Goal: Task Accomplishment & Management: Use online tool/utility

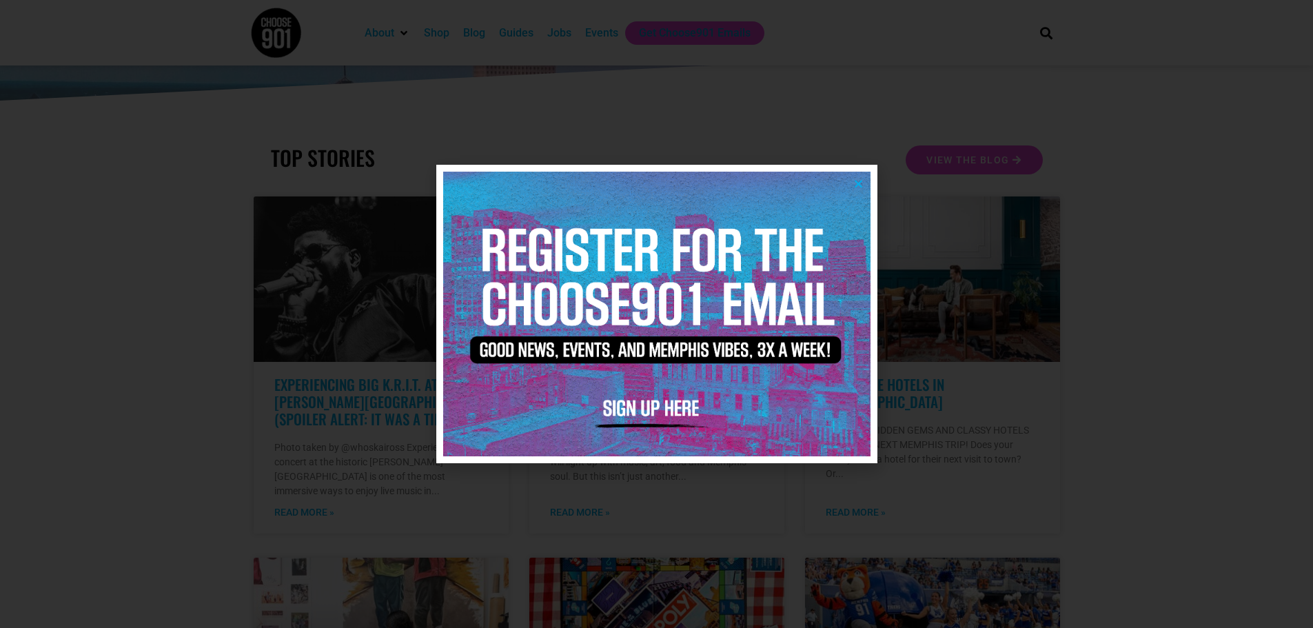
click at [857, 186] on icon "Close" at bounding box center [858, 184] width 10 height 10
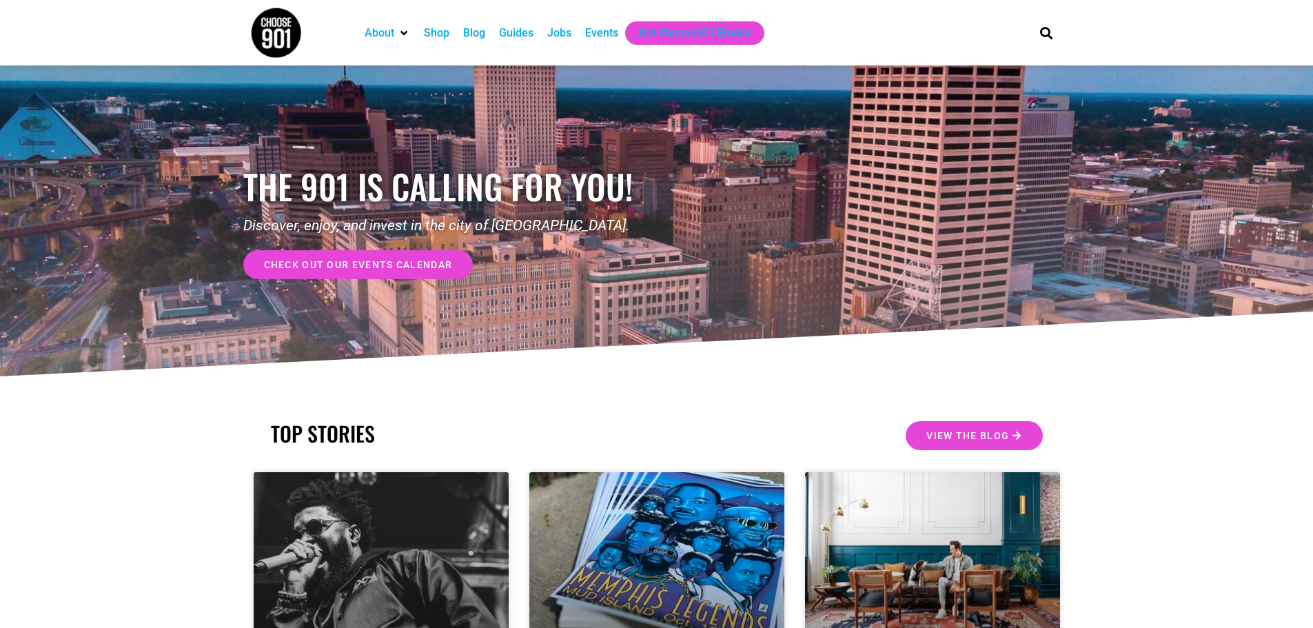
click at [567, 31] on div "Jobs" at bounding box center [559, 33] width 24 height 17
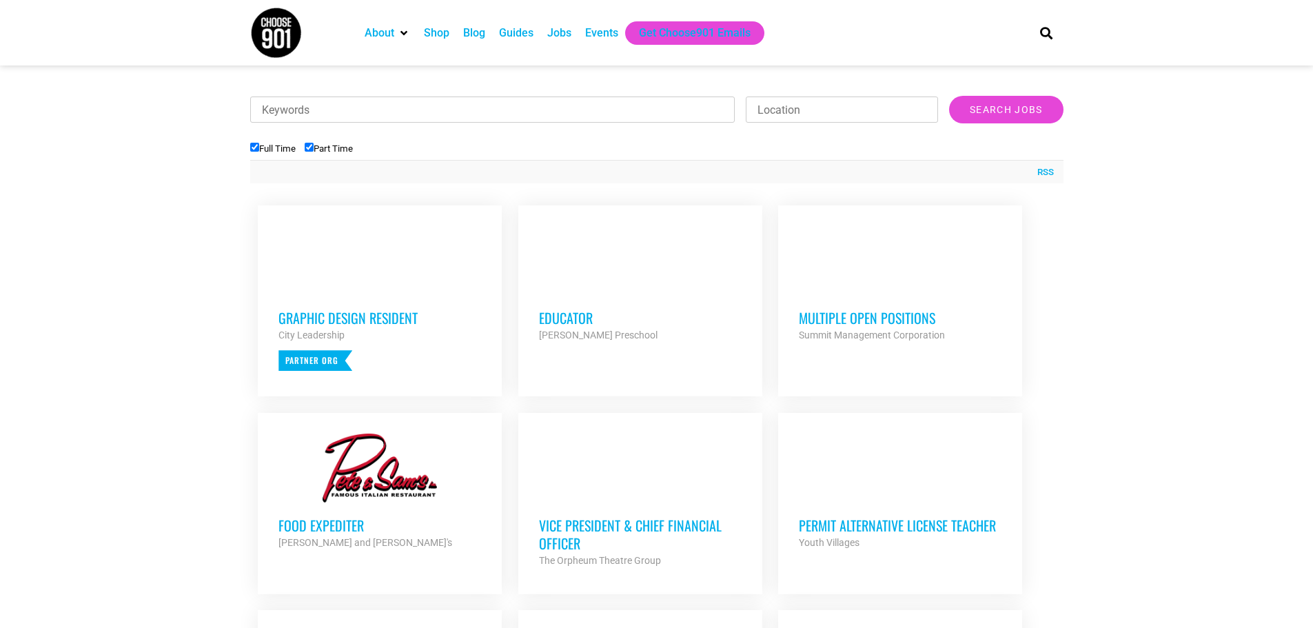
scroll to position [414, 0]
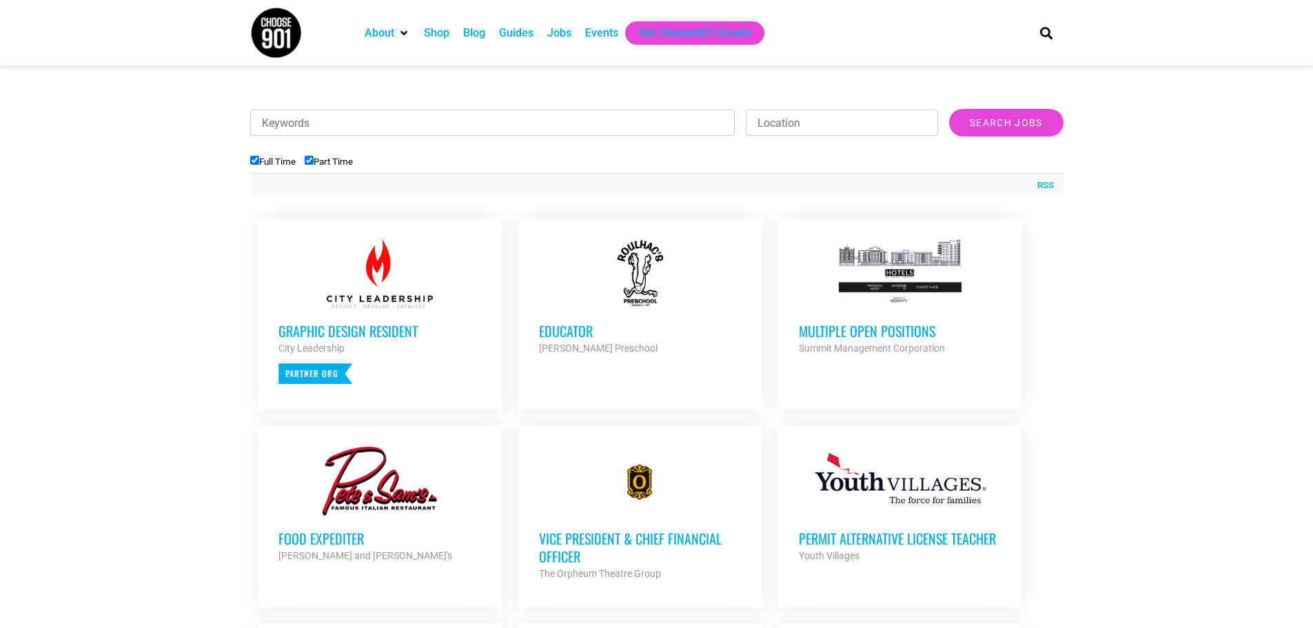
click at [910, 330] on h3 "Multiple Open Positions" at bounding box center [900, 331] width 203 height 18
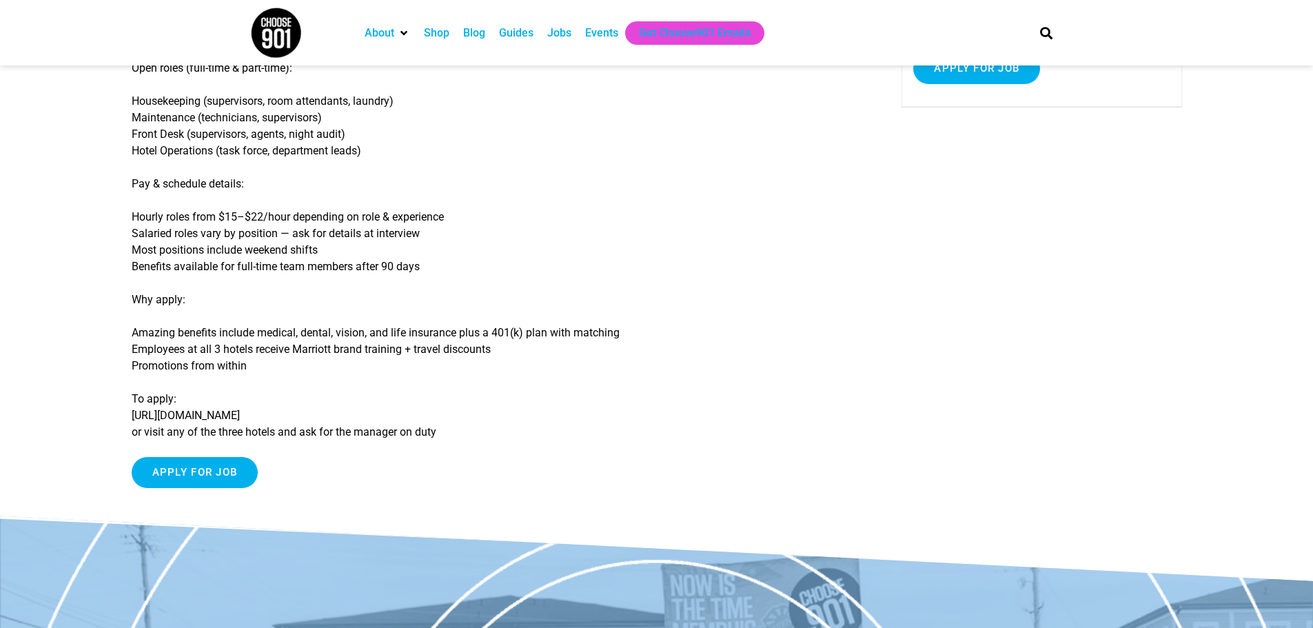
scroll to position [212, 0]
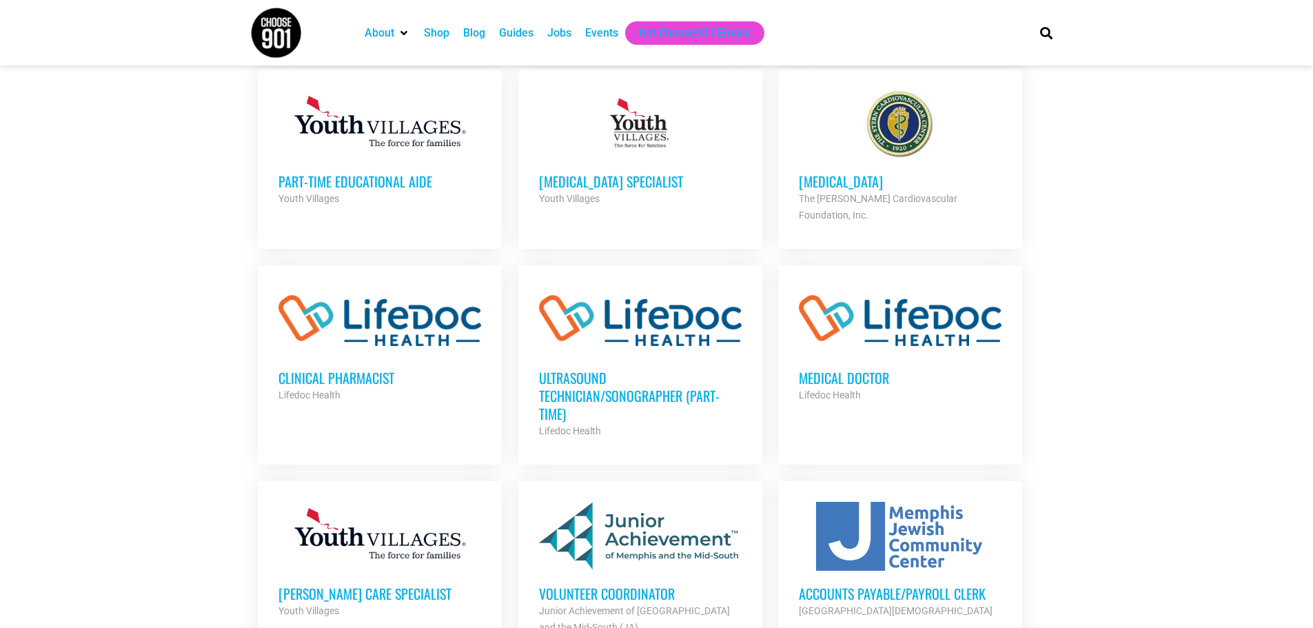
scroll to position [965, 0]
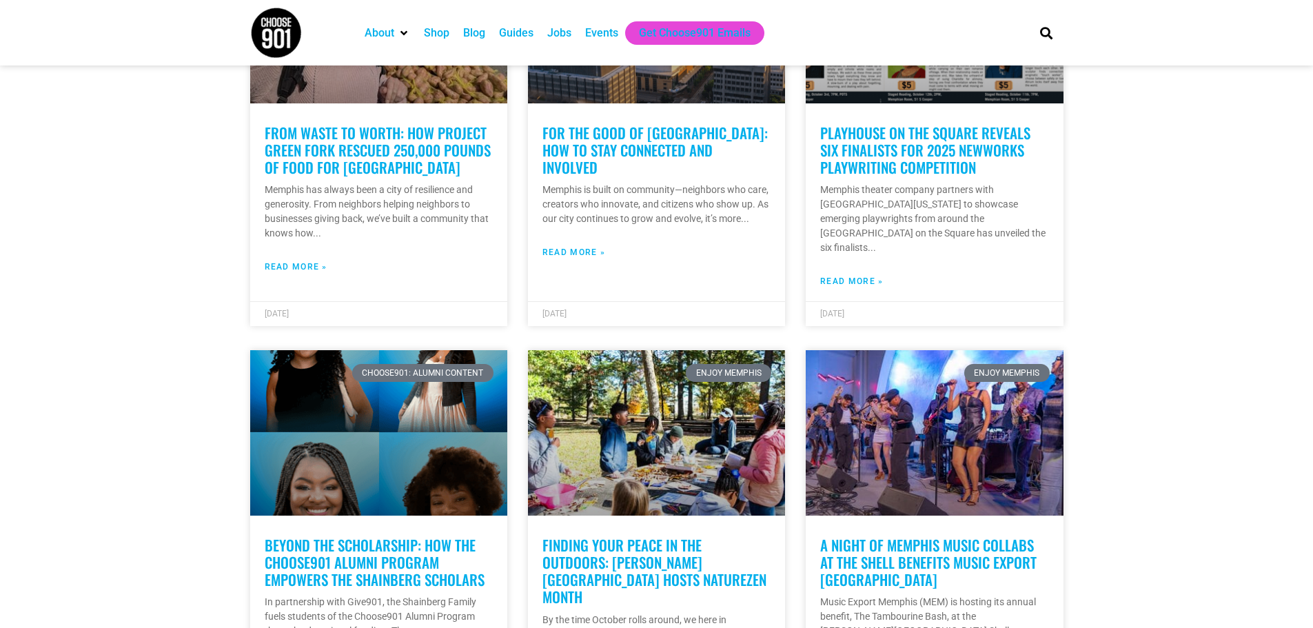
scroll to position [620, 0]
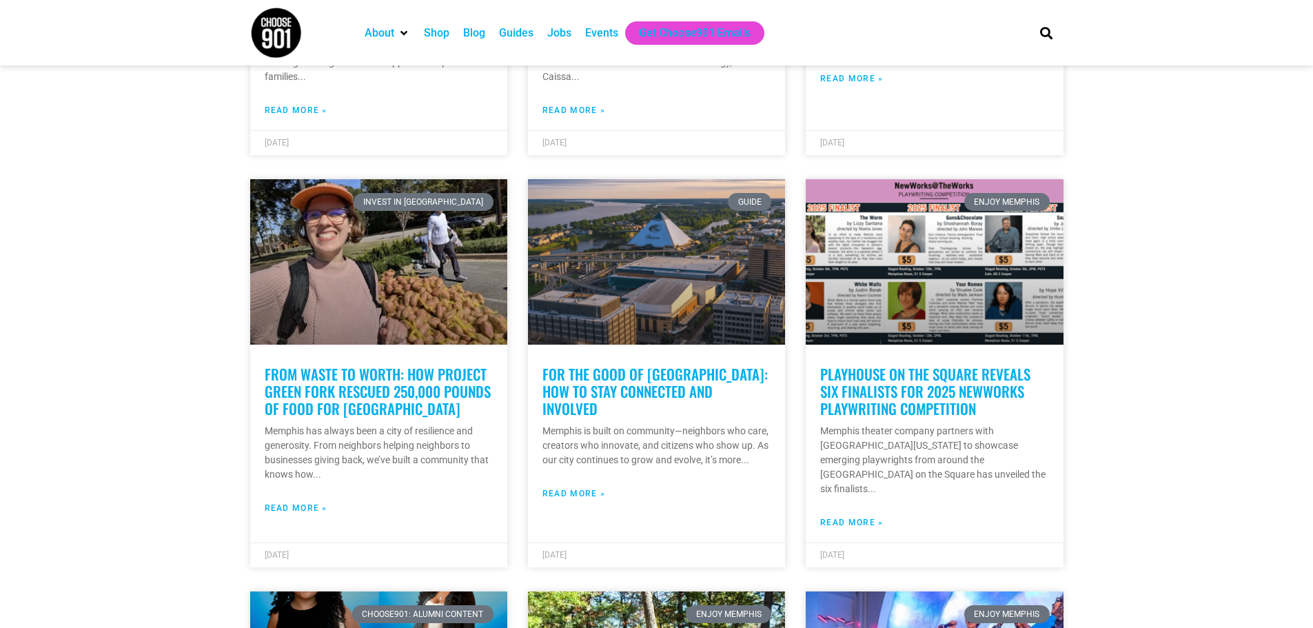
click at [553, 32] on div "Jobs" at bounding box center [559, 33] width 24 height 17
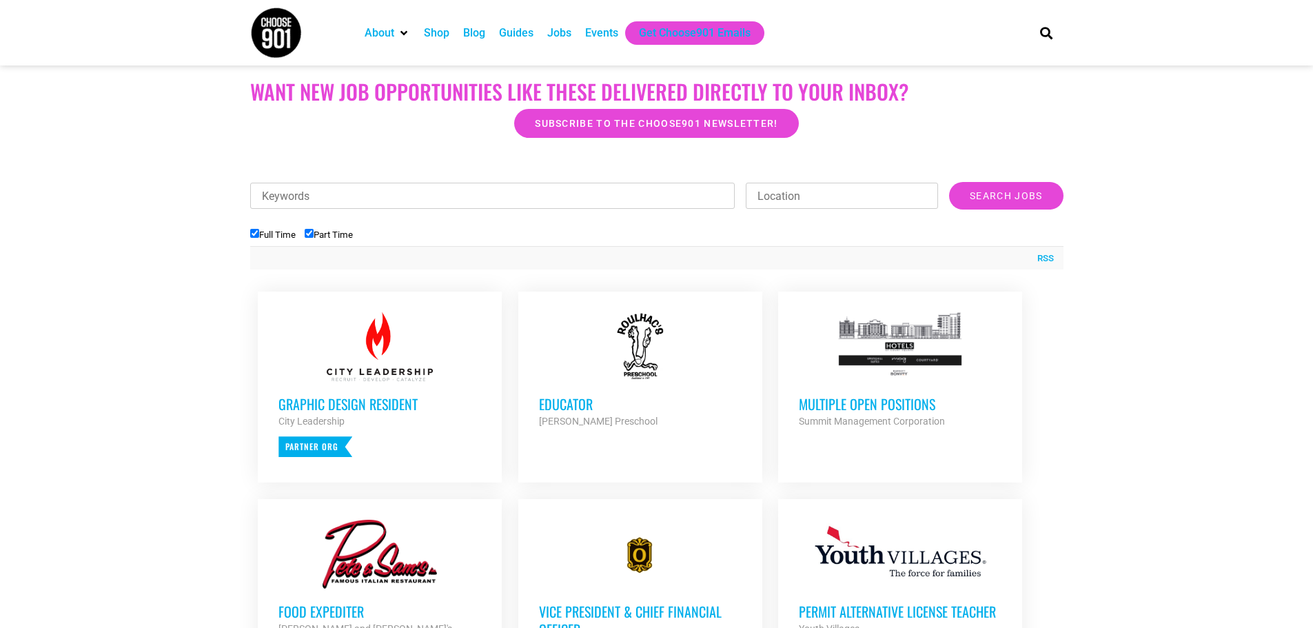
scroll to position [345, 0]
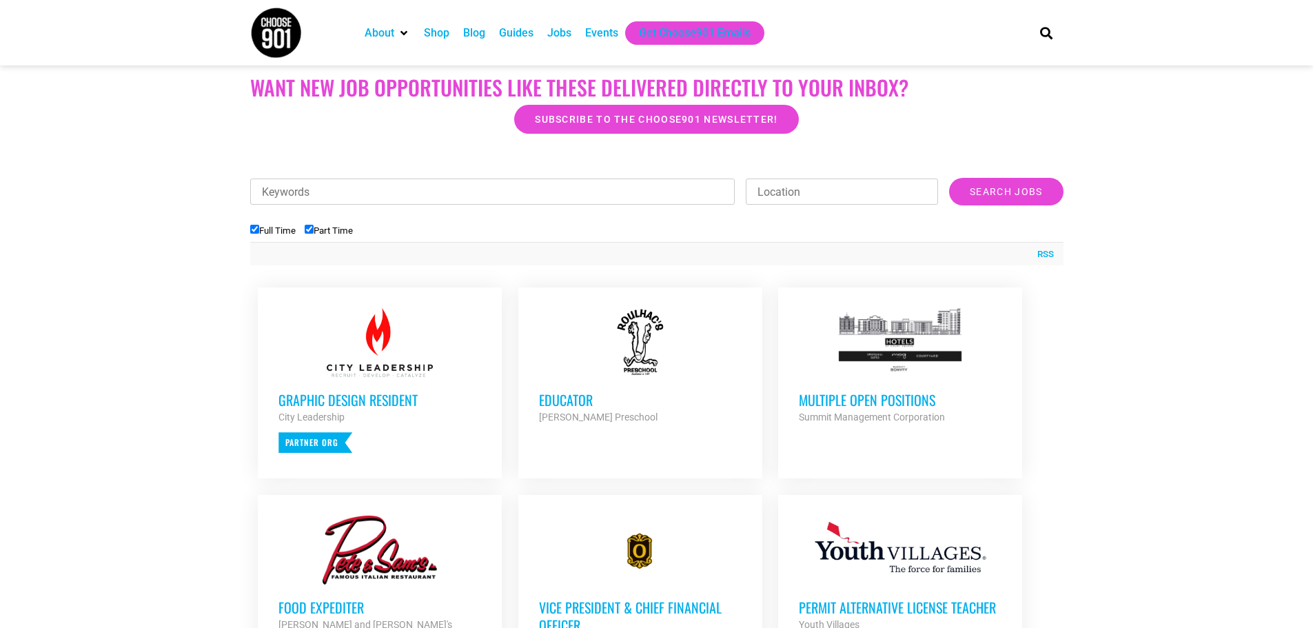
click at [549, 199] on input "Keywords" at bounding box center [492, 192] width 485 height 26
click at [313, 230] on input "Part Time" at bounding box center [309, 229] width 9 height 9
checkbox input "false"
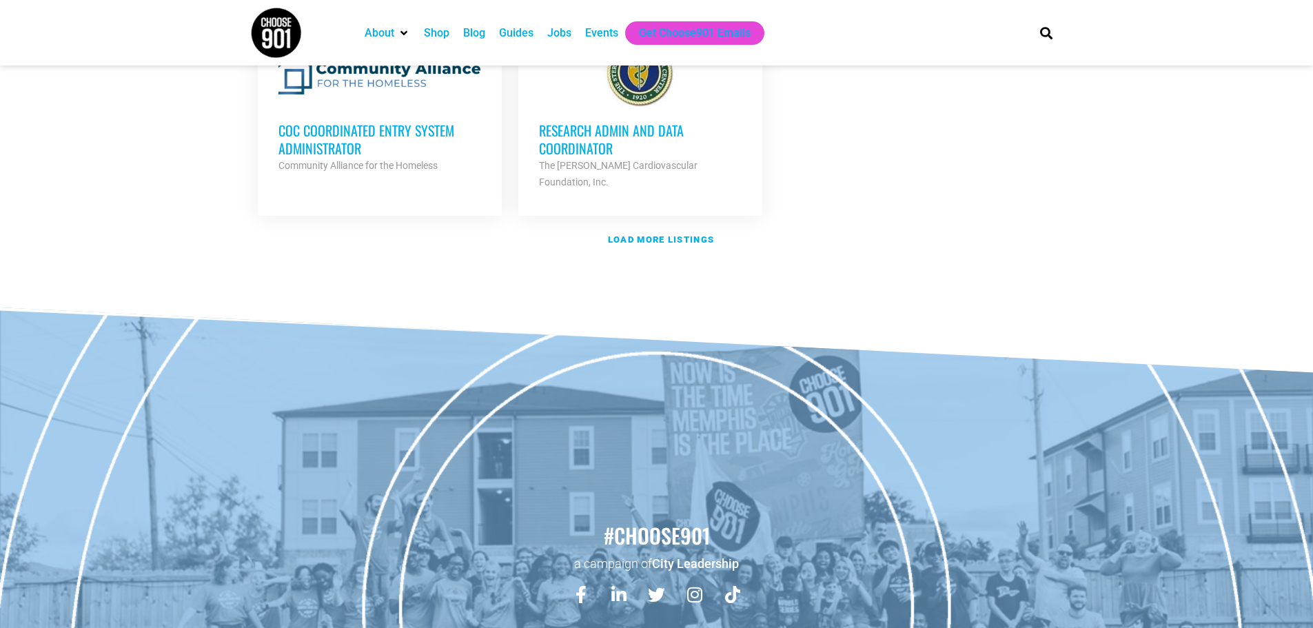
scroll to position [1613, 0]
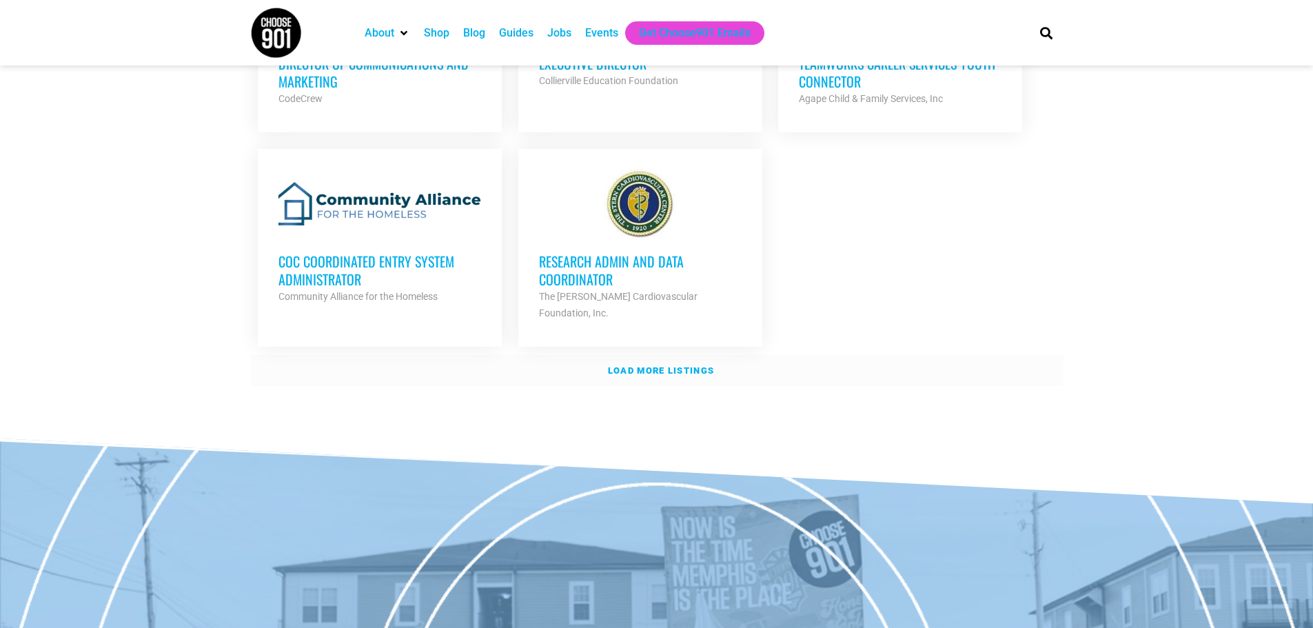
click at [663, 355] on link "Load more listings" at bounding box center [656, 371] width 813 height 32
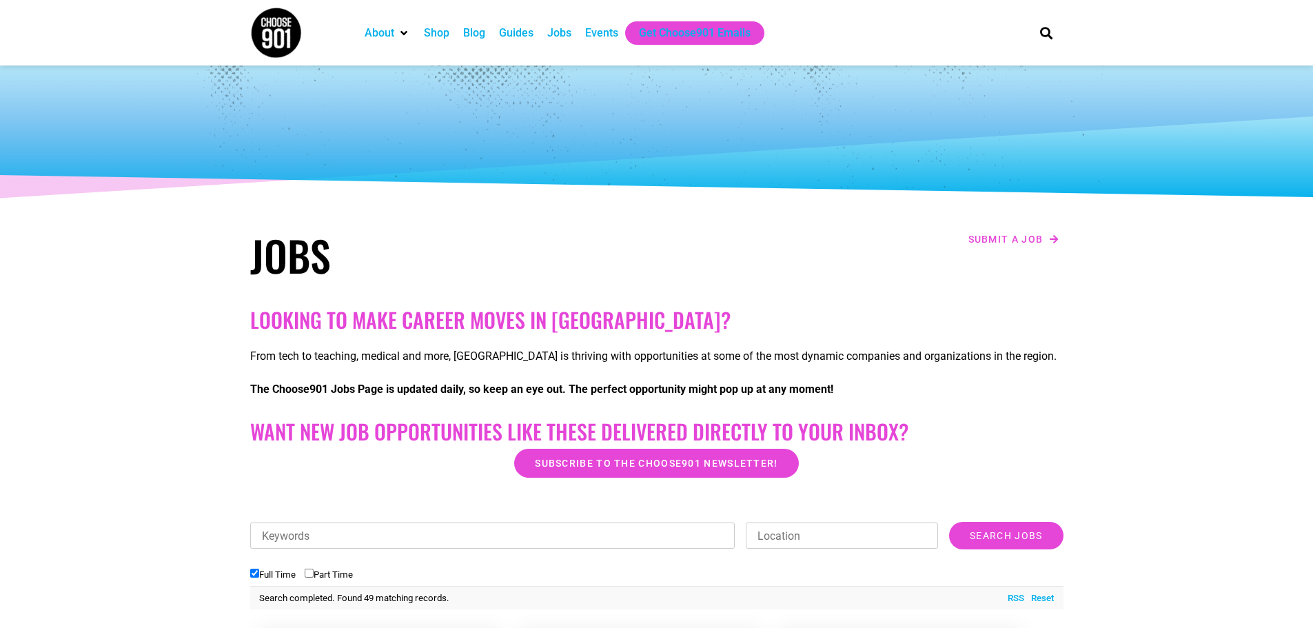
scroll to position [0, 0]
